Goal: Task Accomplishment & Management: Manage account settings

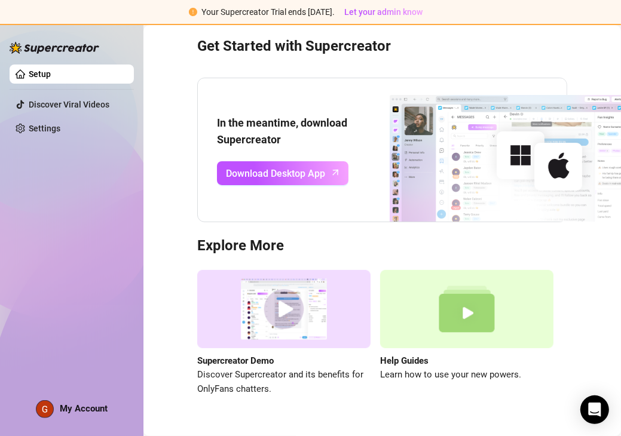
scroll to position [75, 0]
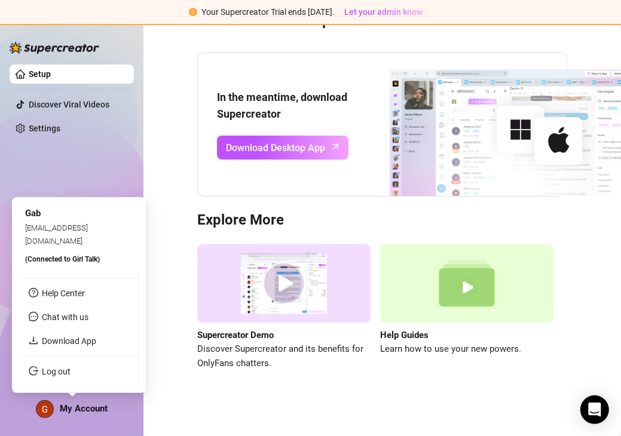
click at [88, 407] on span "My Account" at bounding box center [84, 408] width 48 height 11
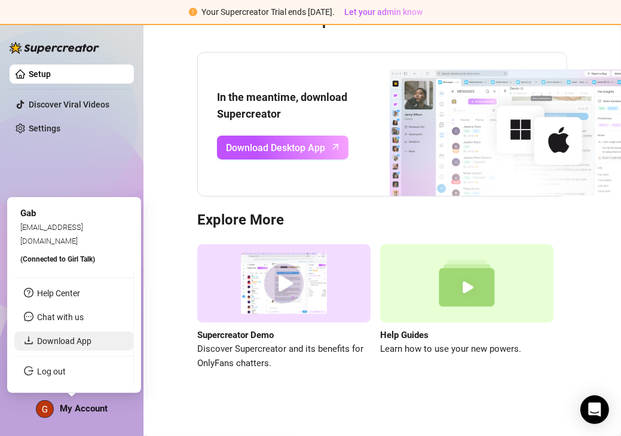
click at [79, 345] on link "Download App" at bounding box center [64, 342] width 54 height 10
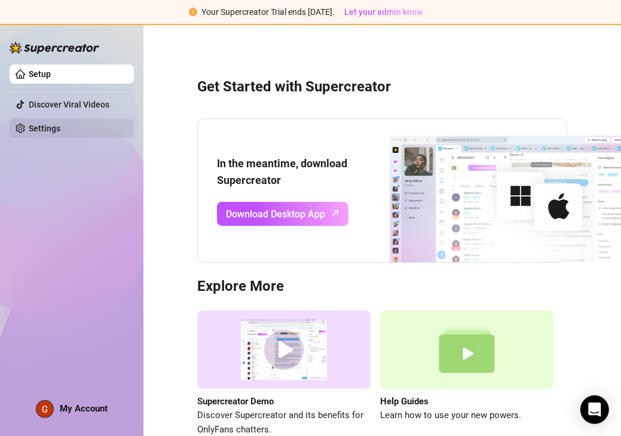
click at [53, 133] on link "Settings" at bounding box center [45, 129] width 32 height 10
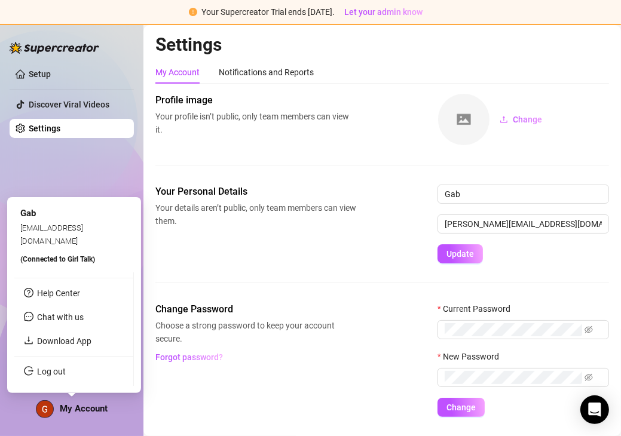
click at [56, 367] on link "Log out" at bounding box center [51, 372] width 29 height 10
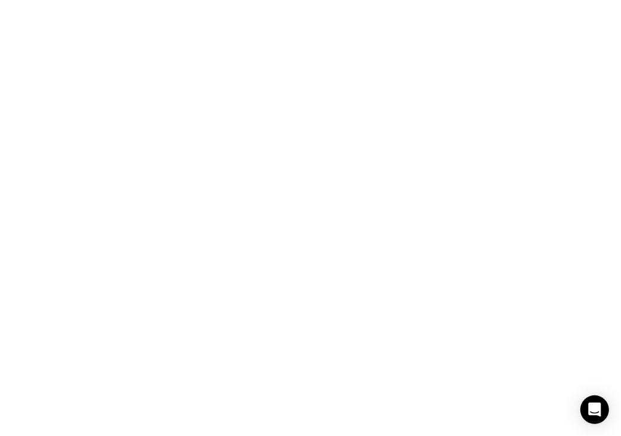
click at [56, 0] on html at bounding box center [310, 0] width 621 height 0
